Goal: Task Accomplishment & Management: Use online tool/utility

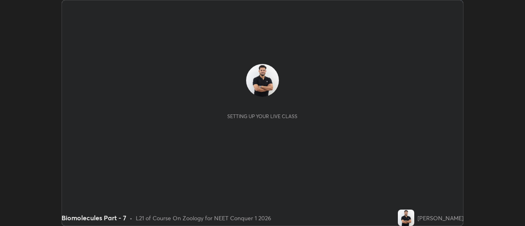
scroll to position [226, 525]
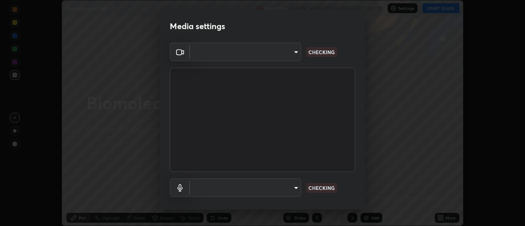
type input "e2aa400b7bb40988937289f1826270d99bb774d75893401bafd8ee5ef144e594"
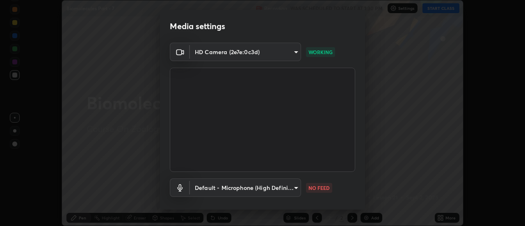
click at [293, 187] on body "Erase all Biomolecules Part - 7 Recording WAS SCHEDULED TO START AT 1:30 PM Set…" at bounding box center [262, 113] width 525 height 226
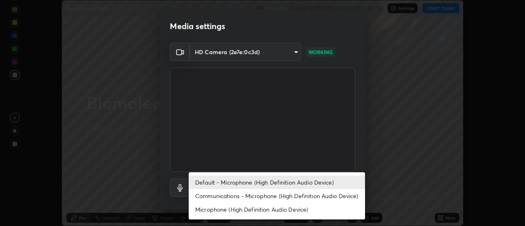
click at [282, 196] on li "Communications - Microphone (High Definition Audio Device)" at bounding box center [277, 196] width 176 height 14
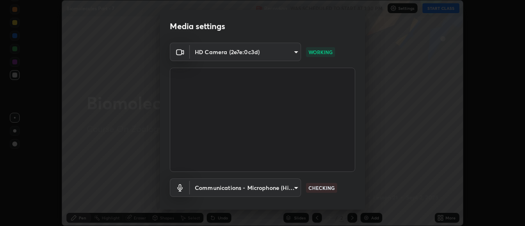
click at [291, 190] on body "Erase all Biomolecules Part - 7 Recording WAS SCHEDULED TO START AT 1:30 PM Set…" at bounding box center [262, 113] width 525 height 226
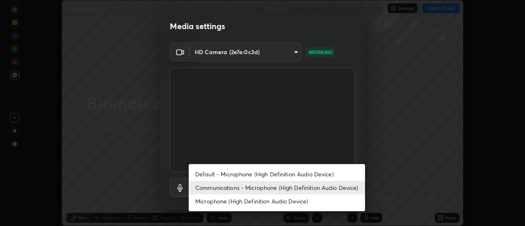
click at [289, 176] on li "Default - Microphone (High Definition Audio Device)" at bounding box center [277, 174] width 176 height 14
type input "default"
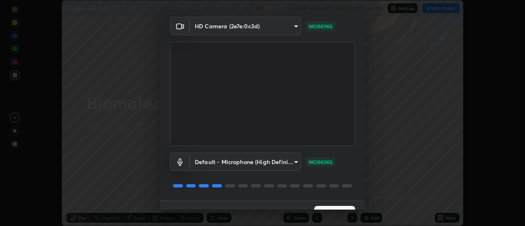
scroll to position [43, 0]
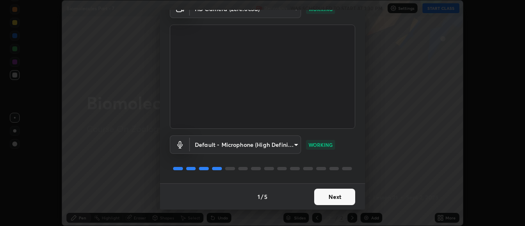
click at [345, 197] on button "Next" at bounding box center [334, 197] width 41 height 16
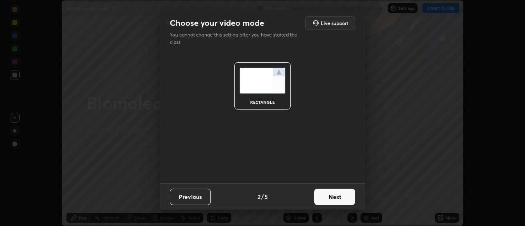
click at [341, 198] on button "Next" at bounding box center [334, 197] width 41 height 16
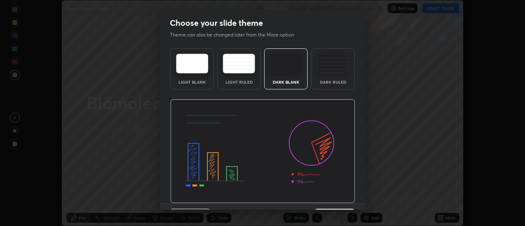
scroll to position [20, 0]
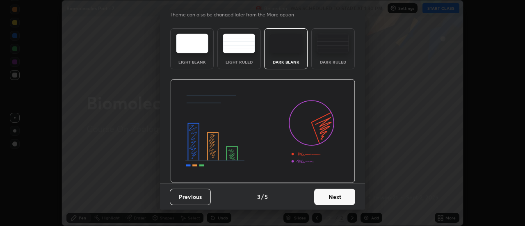
click at [349, 195] on button "Next" at bounding box center [334, 197] width 41 height 16
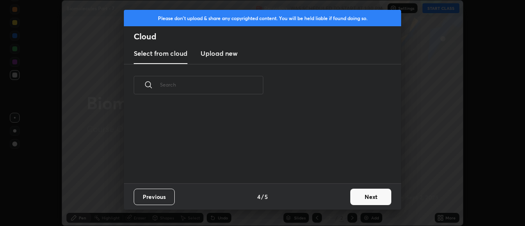
scroll to position [77, 263]
click at [363, 200] on button "Next" at bounding box center [370, 197] width 41 height 16
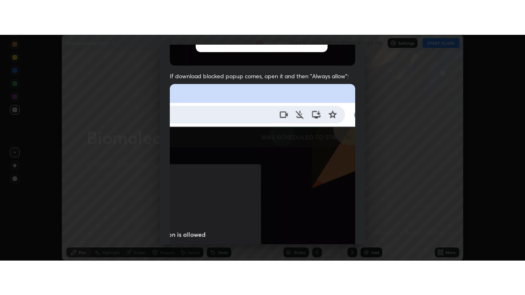
scroll to position [210, 0]
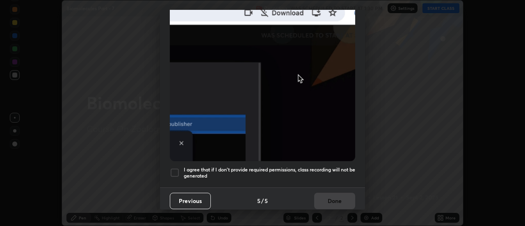
click at [174, 169] on div at bounding box center [175, 173] width 10 height 10
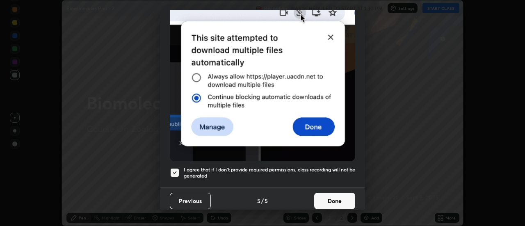
click at [332, 198] on button "Done" at bounding box center [334, 201] width 41 height 16
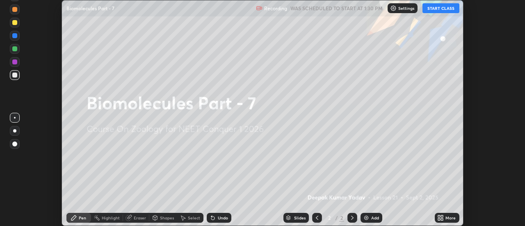
click at [439, 216] on icon at bounding box center [439, 216] width 2 height 2
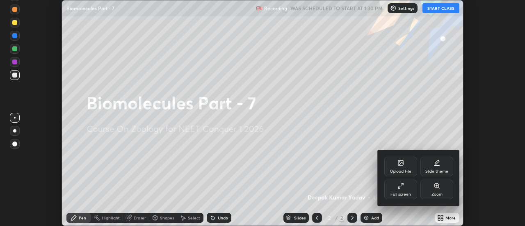
click at [396, 190] on div "Full screen" at bounding box center [400, 190] width 33 height 20
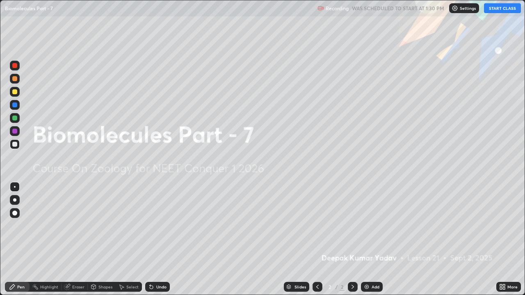
scroll to position [295, 525]
click at [367, 226] on img at bounding box center [366, 287] width 7 height 7
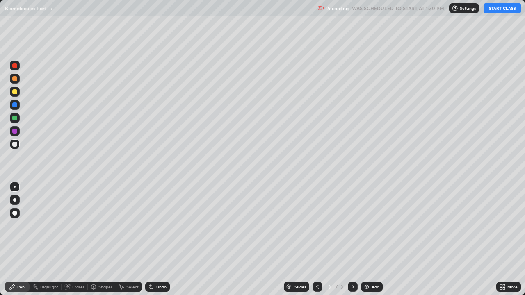
click at [493, 11] on button "START CLASS" at bounding box center [502, 8] width 37 height 10
click at [21, 226] on div "Pen" at bounding box center [20, 287] width 7 height 4
click at [16, 215] on div at bounding box center [14, 213] width 5 height 5
click at [15, 79] on div at bounding box center [14, 78] width 5 height 5
click at [368, 226] on img at bounding box center [366, 287] width 7 height 7
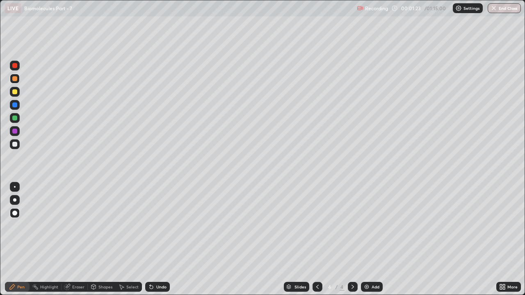
click at [16, 93] on div at bounding box center [14, 91] width 5 height 5
click at [150, 226] on icon at bounding box center [151, 287] width 3 height 3
click at [16, 119] on div at bounding box center [14, 118] width 5 height 5
click at [17, 93] on div at bounding box center [14, 91] width 5 height 5
click at [16, 132] on div at bounding box center [14, 131] width 5 height 5
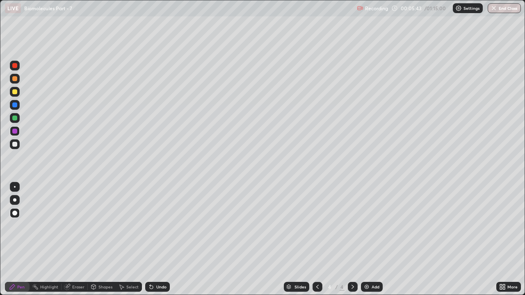
click at [368, 226] on img at bounding box center [366, 287] width 7 height 7
click at [16, 118] on div at bounding box center [14, 118] width 5 height 5
click at [16, 93] on div at bounding box center [14, 91] width 5 height 5
click at [102, 226] on div "Shapes" at bounding box center [105, 287] width 14 height 4
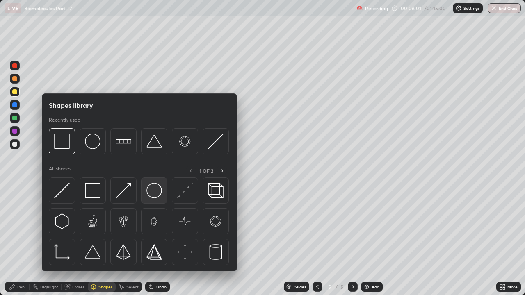
click at [156, 195] on img at bounding box center [154, 191] width 16 height 16
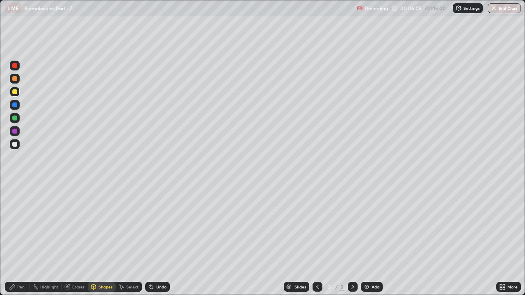
click at [24, 226] on div "Pen" at bounding box center [20, 287] width 7 height 4
click at [72, 226] on div "Eraser" at bounding box center [78, 287] width 12 height 4
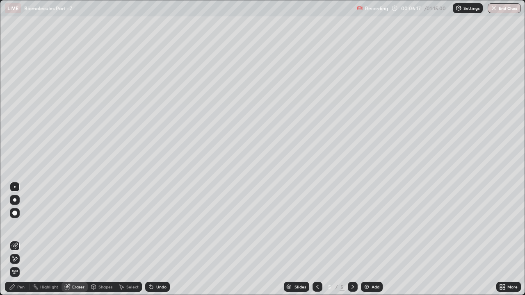
click at [23, 226] on div "Pen" at bounding box center [20, 287] width 7 height 4
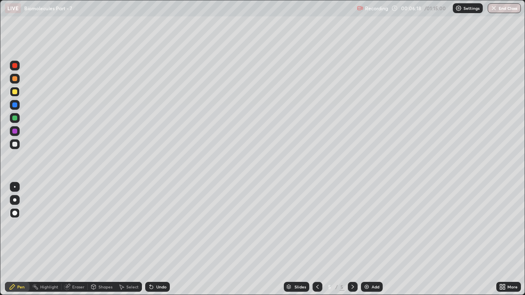
click at [17, 122] on div at bounding box center [15, 118] width 10 height 10
click at [15, 65] on div at bounding box center [14, 65] width 5 height 5
click at [154, 226] on div "Undo" at bounding box center [157, 287] width 25 height 10
click at [150, 226] on icon at bounding box center [151, 287] width 3 height 3
click at [151, 226] on icon at bounding box center [151, 287] width 3 height 3
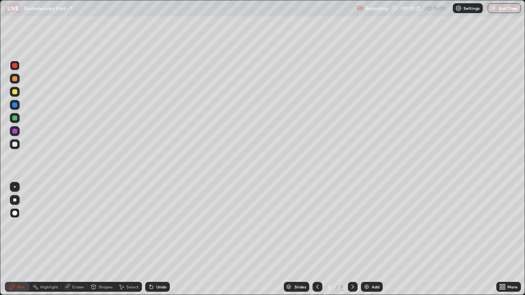
click at [150, 226] on icon at bounding box center [151, 287] width 3 height 3
click at [151, 226] on icon at bounding box center [151, 287] width 3 height 3
click at [150, 226] on icon at bounding box center [151, 287] width 3 height 3
click at [14, 118] on div at bounding box center [14, 118] width 5 height 5
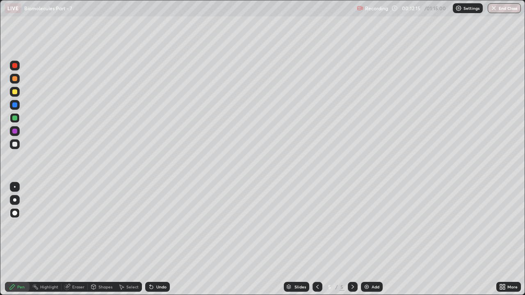
click at [150, 226] on icon at bounding box center [151, 287] width 3 height 3
click at [152, 226] on icon at bounding box center [151, 287] width 7 height 7
click at [15, 66] on div at bounding box center [14, 65] width 5 height 5
click at [363, 226] on img at bounding box center [366, 287] width 7 height 7
click at [12, 118] on div at bounding box center [15, 118] width 10 height 10
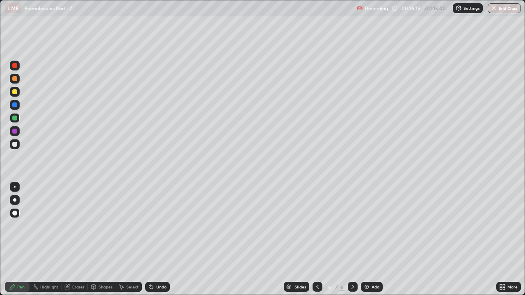
click at [17, 91] on div at bounding box center [14, 91] width 5 height 5
click at [17, 67] on div at bounding box center [14, 65] width 5 height 5
click at [368, 226] on img at bounding box center [366, 287] width 7 height 7
click at [16, 119] on div at bounding box center [14, 118] width 5 height 5
click at [18, 91] on div at bounding box center [15, 92] width 10 height 10
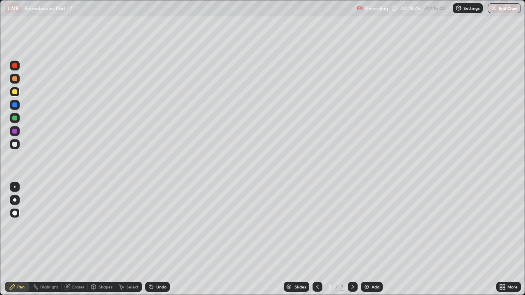
click at [16, 106] on div at bounding box center [14, 105] width 5 height 5
click at [316, 226] on icon at bounding box center [317, 287] width 7 height 7
click at [317, 226] on icon at bounding box center [317, 287] width 7 height 7
click at [314, 226] on icon at bounding box center [317, 287] width 7 height 7
click at [351, 226] on icon at bounding box center [352, 287] width 7 height 7
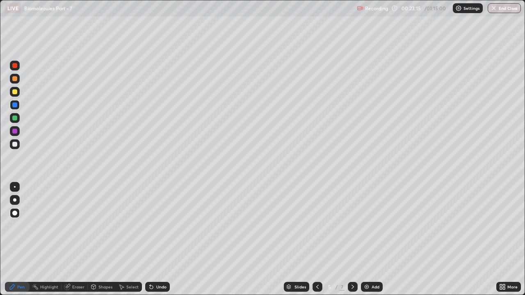
click at [316, 226] on icon at bounding box center [317, 287] width 7 height 7
click at [352, 226] on icon at bounding box center [352, 287] width 7 height 7
click at [317, 226] on icon at bounding box center [317, 287] width 7 height 7
click at [351, 226] on div at bounding box center [353, 287] width 10 height 10
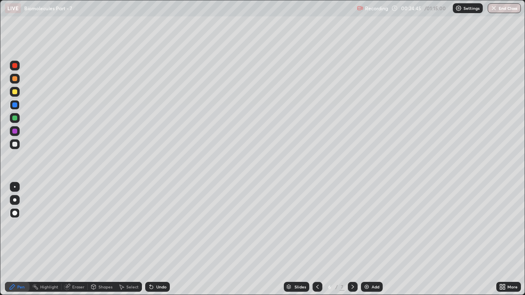
click at [352, 226] on icon at bounding box center [352, 287] width 7 height 7
click at [366, 226] on img at bounding box center [366, 287] width 7 height 7
click at [16, 80] on div at bounding box center [14, 78] width 5 height 5
click at [15, 119] on div at bounding box center [14, 118] width 5 height 5
click at [14, 120] on div at bounding box center [14, 118] width 5 height 5
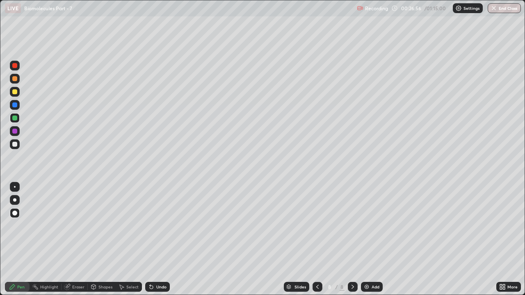
click at [151, 226] on icon at bounding box center [151, 287] width 7 height 7
click at [151, 226] on icon at bounding box center [151, 287] width 3 height 3
click at [153, 226] on icon at bounding box center [151, 287] width 7 height 7
click at [152, 226] on icon at bounding box center [151, 287] width 7 height 7
click at [15, 66] on div at bounding box center [14, 65] width 5 height 5
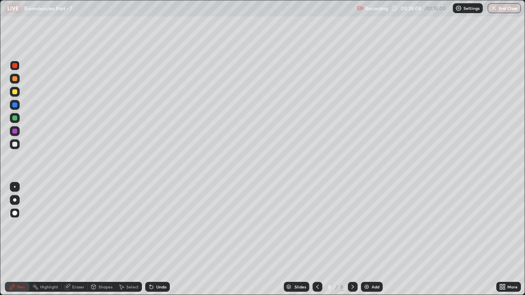
click at [15, 133] on div at bounding box center [14, 131] width 5 height 5
click at [365, 226] on img at bounding box center [366, 287] width 7 height 7
click at [15, 92] on div at bounding box center [14, 91] width 5 height 5
click at [12, 107] on div at bounding box center [15, 105] width 10 height 10
click at [70, 226] on div "Eraser" at bounding box center [75, 287] width 26 height 10
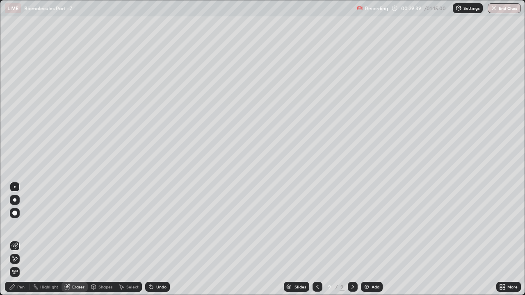
click at [22, 226] on div "Pen" at bounding box center [20, 287] width 7 height 4
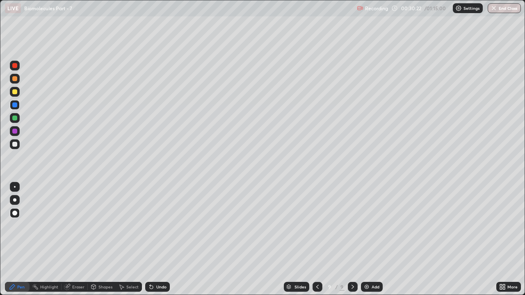
click at [15, 92] on div at bounding box center [14, 91] width 5 height 5
click at [14, 64] on div at bounding box center [14, 65] width 5 height 5
click at [366, 226] on img at bounding box center [366, 287] width 7 height 7
click at [15, 92] on div at bounding box center [14, 91] width 5 height 5
click at [14, 66] on div at bounding box center [14, 65] width 5 height 5
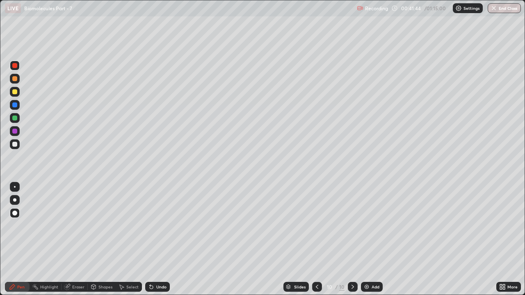
click at [13, 93] on div at bounding box center [14, 91] width 5 height 5
click at [16, 118] on div at bounding box center [14, 118] width 5 height 5
click at [150, 226] on icon at bounding box center [151, 287] width 3 height 3
click at [368, 226] on img at bounding box center [366, 287] width 7 height 7
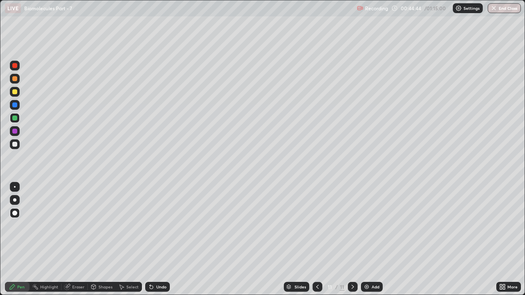
click at [150, 226] on icon at bounding box center [150, 285] width 1 height 1
click at [16, 67] on div at bounding box center [14, 65] width 5 height 5
click at [12, 101] on div at bounding box center [15, 105] width 10 height 10
click at [18, 94] on div at bounding box center [15, 92] width 10 height 10
click at [16, 121] on div at bounding box center [15, 118] width 10 height 10
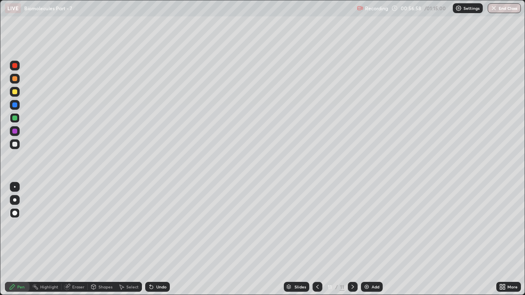
click at [316, 226] on div at bounding box center [318, 287] width 10 height 10
click at [314, 226] on icon at bounding box center [317, 287] width 7 height 7
click at [316, 226] on icon at bounding box center [317, 287] width 7 height 7
click at [315, 226] on icon at bounding box center [317, 287] width 7 height 7
click at [352, 226] on icon at bounding box center [353, 287] width 2 height 4
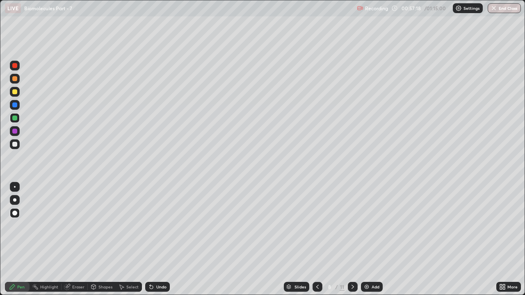
click at [352, 226] on icon at bounding box center [352, 287] width 7 height 7
click at [352, 226] on icon at bounding box center [353, 287] width 2 height 4
click at [368, 226] on img at bounding box center [366, 287] width 7 height 7
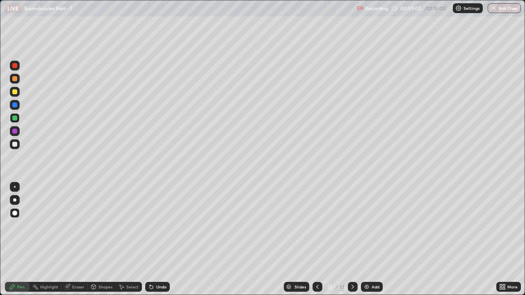
click at [16, 94] on div at bounding box center [14, 91] width 5 height 5
click at [152, 226] on icon at bounding box center [151, 287] width 3 height 3
click at [151, 226] on icon at bounding box center [151, 287] width 3 height 3
click at [14, 118] on div at bounding box center [14, 118] width 5 height 5
click at [70, 226] on div "Eraser" at bounding box center [75, 287] width 26 height 10
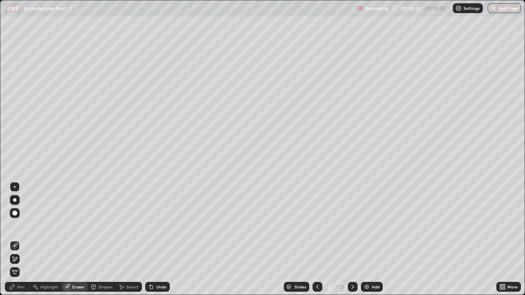
click at [21, 226] on div "Pen" at bounding box center [20, 287] width 7 height 4
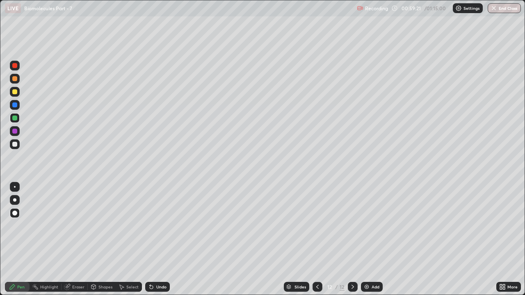
click at [18, 68] on div at bounding box center [15, 66] width 10 height 10
click at [151, 226] on icon at bounding box center [151, 287] width 3 height 3
click at [150, 226] on icon at bounding box center [151, 287] width 3 height 3
click at [151, 226] on icon at bounding box center [151, 287] width 3 height 3
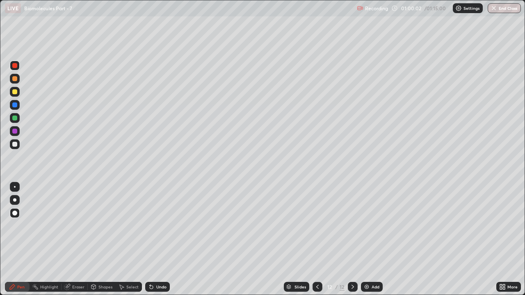
click at [152, 226] on icon at bounding box center [151, 287] width 3 height 3
click at [150, 226] on icon at bounding box center [151, 287] width 3 height 3
click at [14, 144] on div at bounding box center [14, 144] width 5 height 5
click at [13, 80] on div at bounding box center [14, 78] width 5 height 5
click at [13, 93] on div at bounding box center [14, 91] width 5 height 5
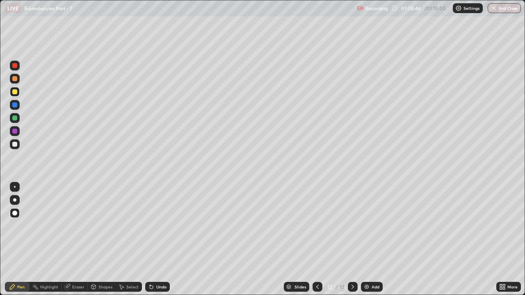
click at [313, 226] on div at bounding box center [318, 287] width 10 height 10
click at [15, 104] on div at bounding box center [14, 105] width 5 height 5
click at [362, 226] on div "Add" at bounding box center [372, 287] width 22 height 10
click at [15, 118] on div at bounding box center [14, 118] width 5 height 5
click at [13, 65] on div at bounding box center [14, 65] width 5 height 5
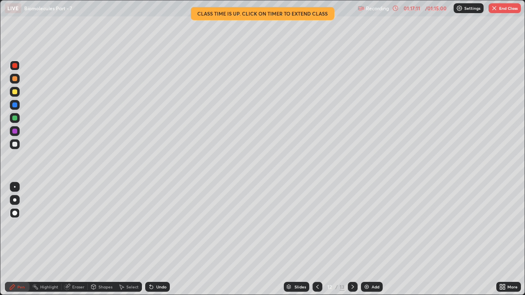
click at [16, 144] on div at bounding box center [14, 144] width 5 height 5
click at [364, 226] on img at bounding box center [366, 287] width 7 height 7
click at [499, 9] on button "End Class" at bounding box center [505, 8] width 32 height 10
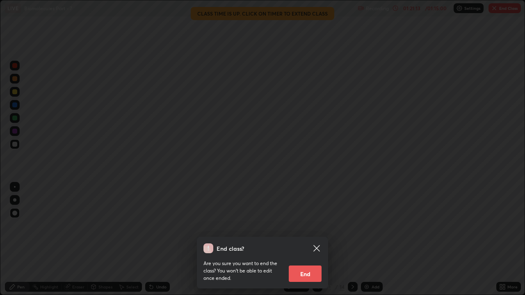
click at [298, 226] on button "End" at bounding box center [305, 274] width 33 height 16
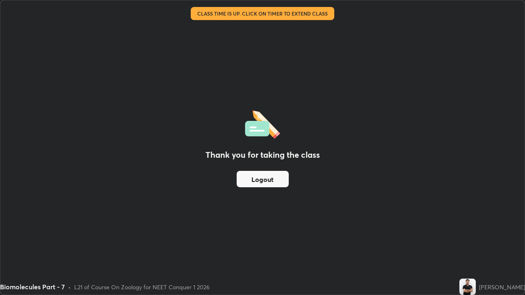
click at [273, 181] on button "Logout" at bounding box center [263, 179] width 52 height 16
